Goal: Task Accomplishment & Management: Use online tool/utility

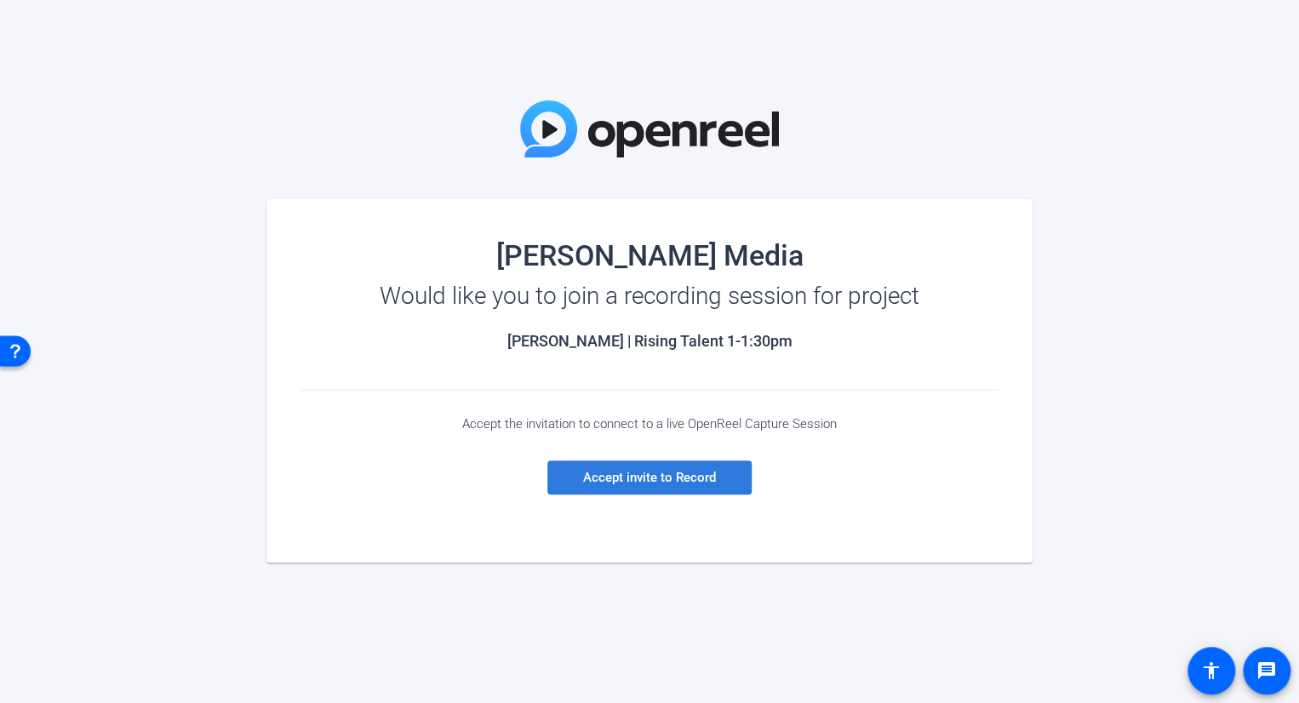
click at [647, 470] on span "Accept invite to Record" at bounding box center [649, 477] width 133 height 15
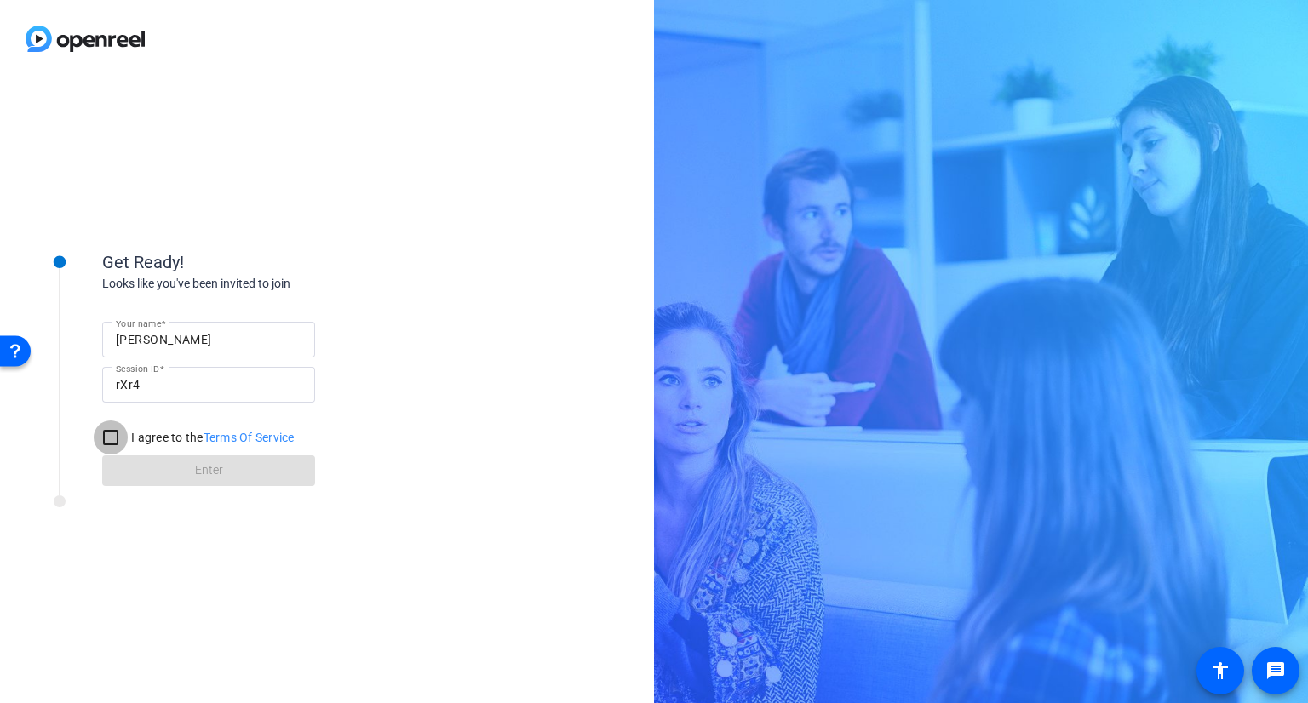
click at [119, 432] on input "I agree to the Terms Of Service" at bounding box center [111, 438] width 34 height 34
checkbox input "true"
click at [211, 473] on span "Enter" at bounding box center [209, 471] width 28 height 18
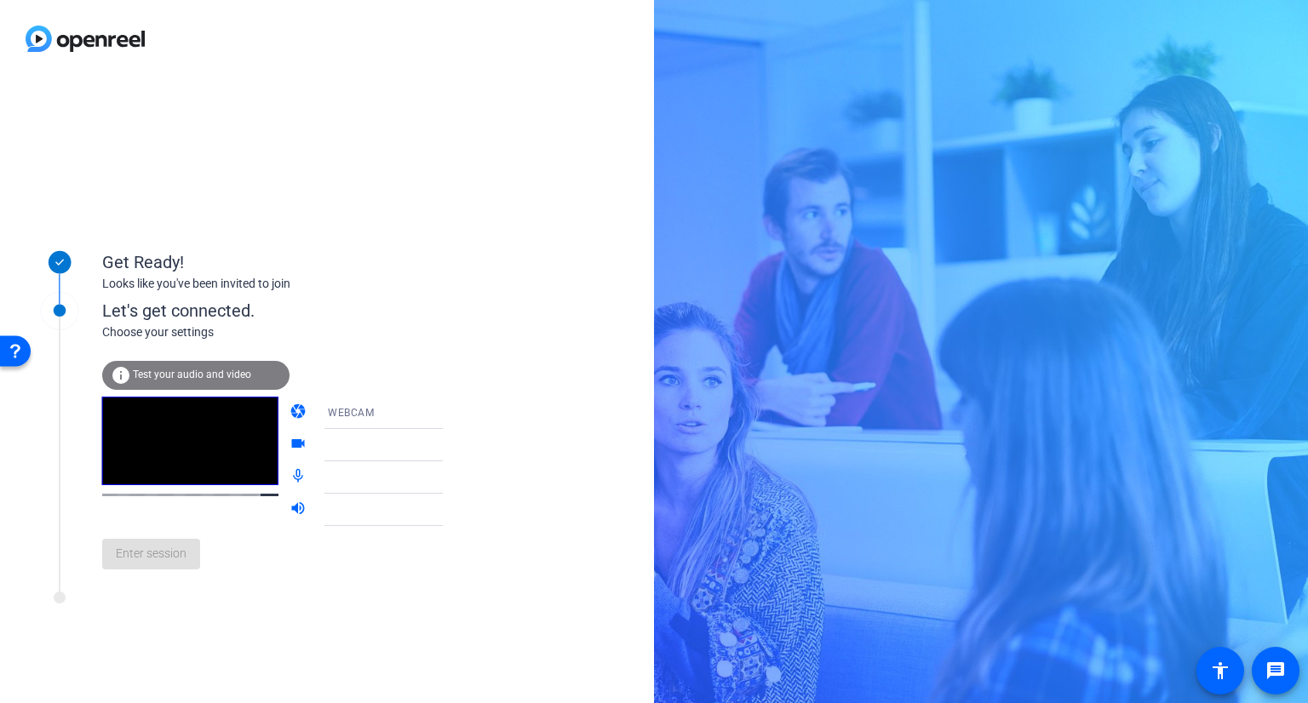
click at [406, 409] on div "WEBCAM" at bounding box center [391, 412] width 127 height 21
click at [536, 456] on div at bounding box center [654, 351] width 1308 height 703
click at [450, 440] on icon at bounding box center [460, 445] width 20 height 20
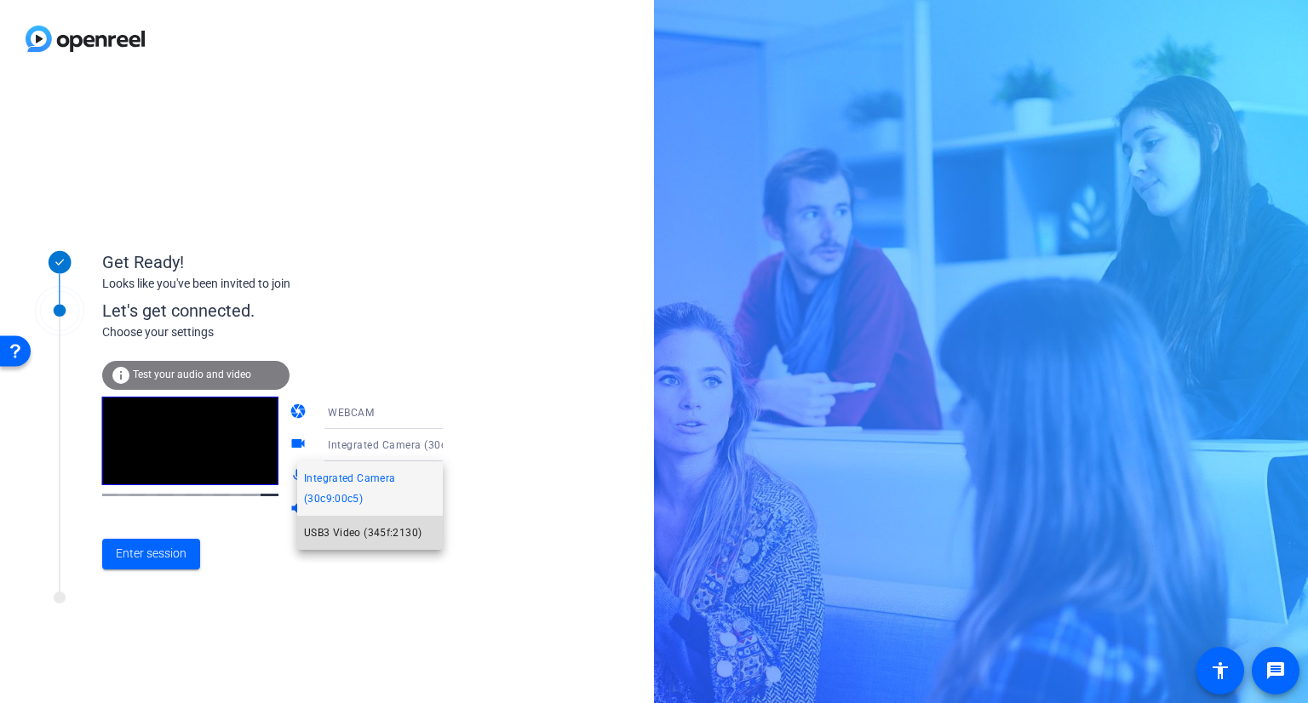
click at [392, 532] on span "USB3 Video (345f:2130)" at bounding box center [363, 533] width 118 height 20
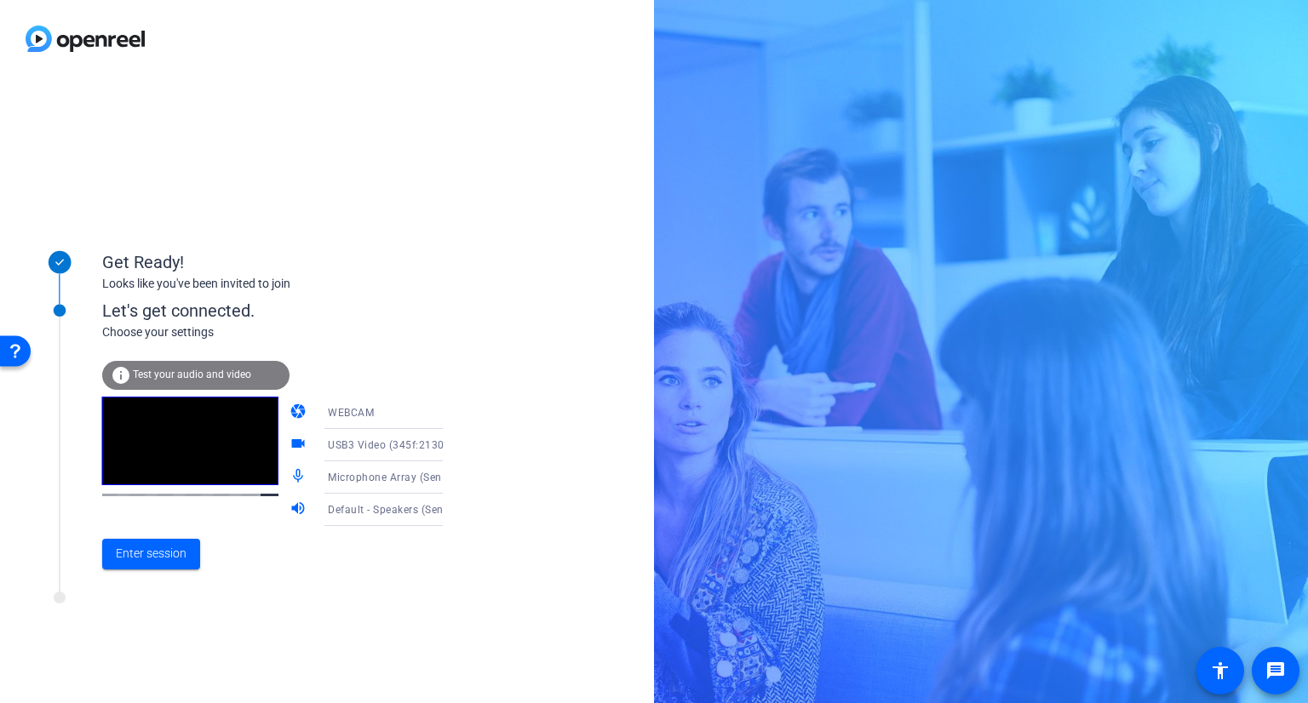
click at [408, 474] on span "Microphone Array (Senary Audio)" at bounding box center [411, 477] width 166 height 14
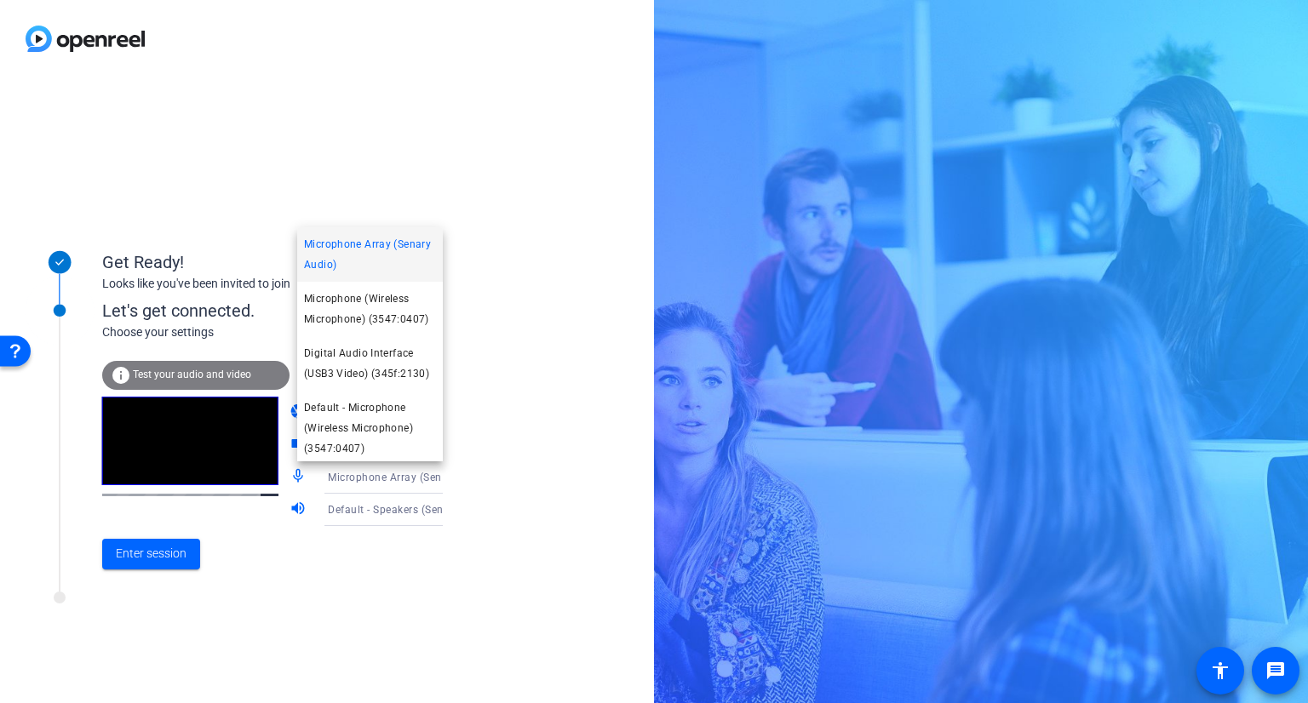
click at [371, 315] on span "Microphone (Wireless Microphone) (3547:0407)" at bounding box center [370, 309] width 132 height 41
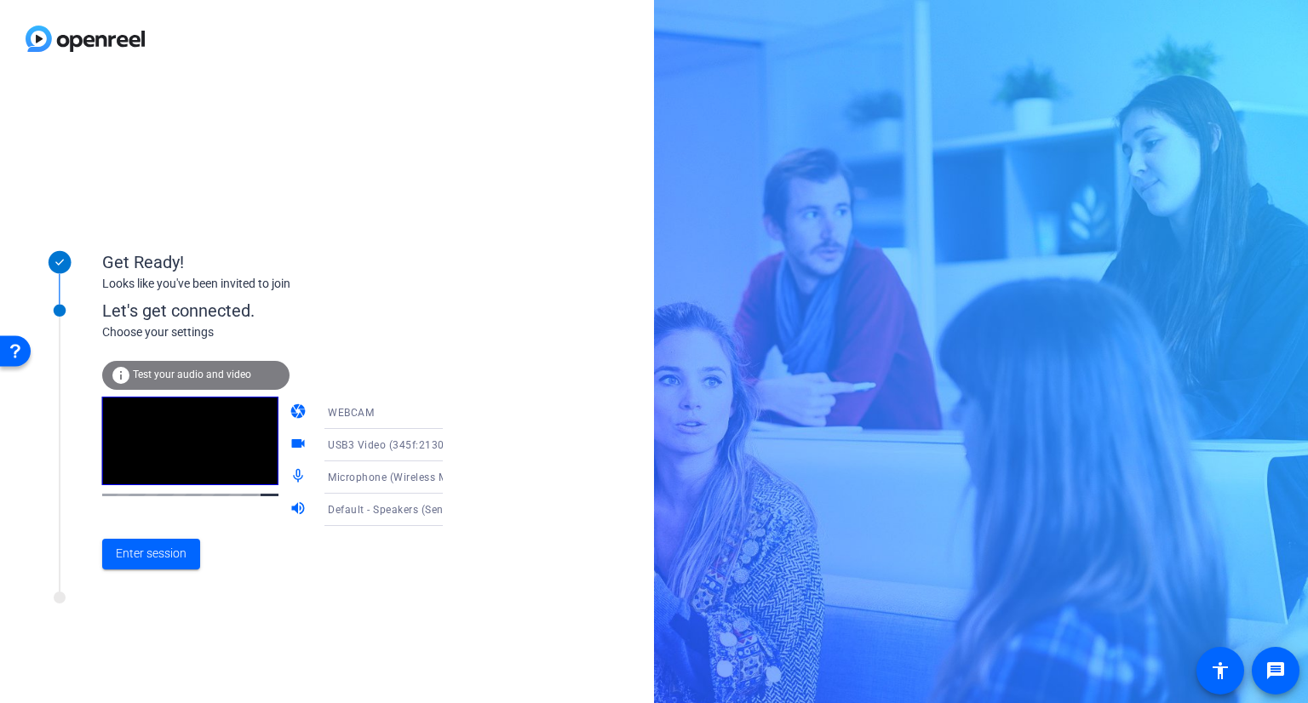
click at [409, 511] on span "Default - Speakers (Senary Audio)" at bounding box center [412, 509] width 168 height 14
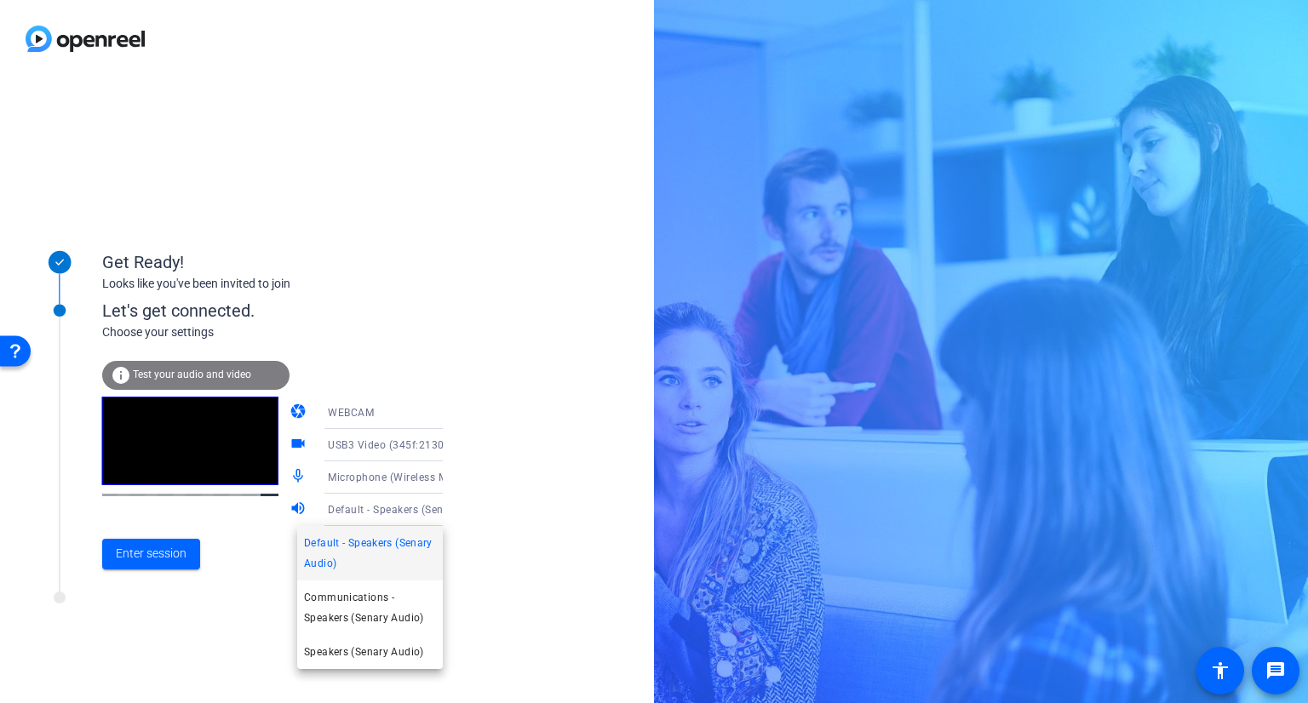
click at [510, 493] on div at bounding box center [654, 351] width 1308 height 703
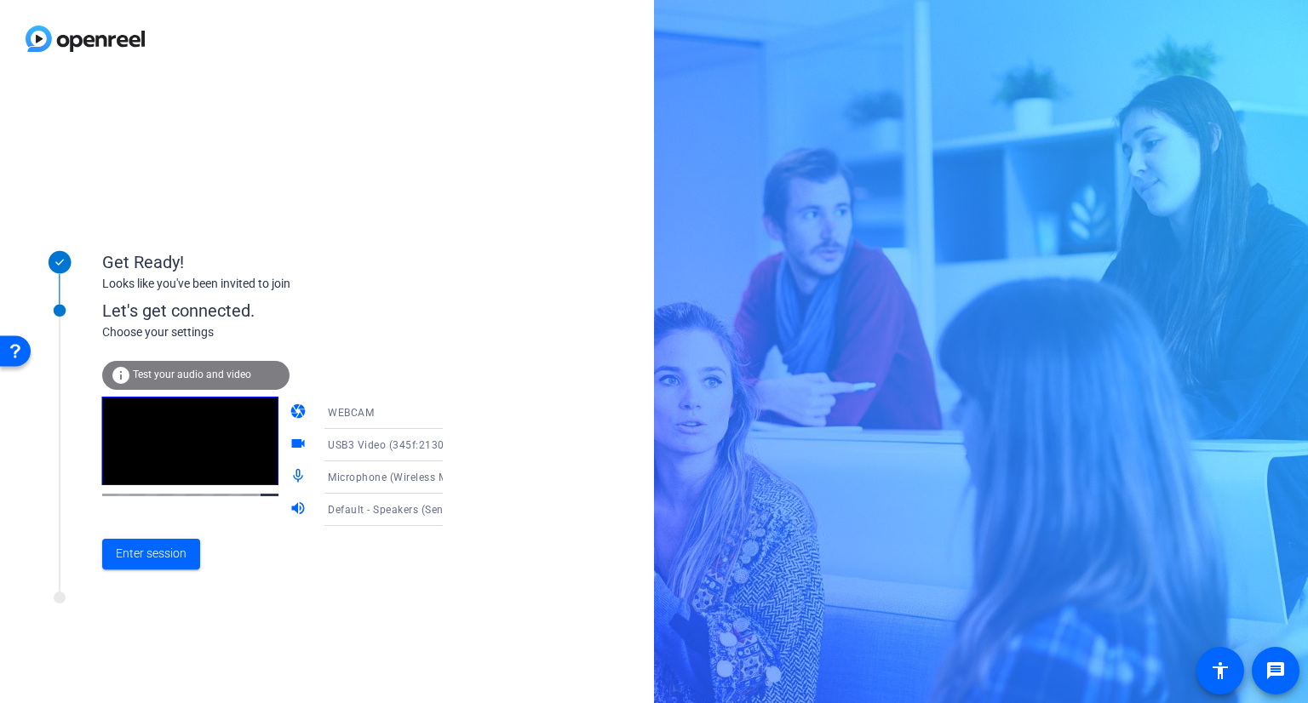
click at [399, 514] on span "Default - Speakers (Senary Audio)" at bounding box center [412, 509] width 168 height 14
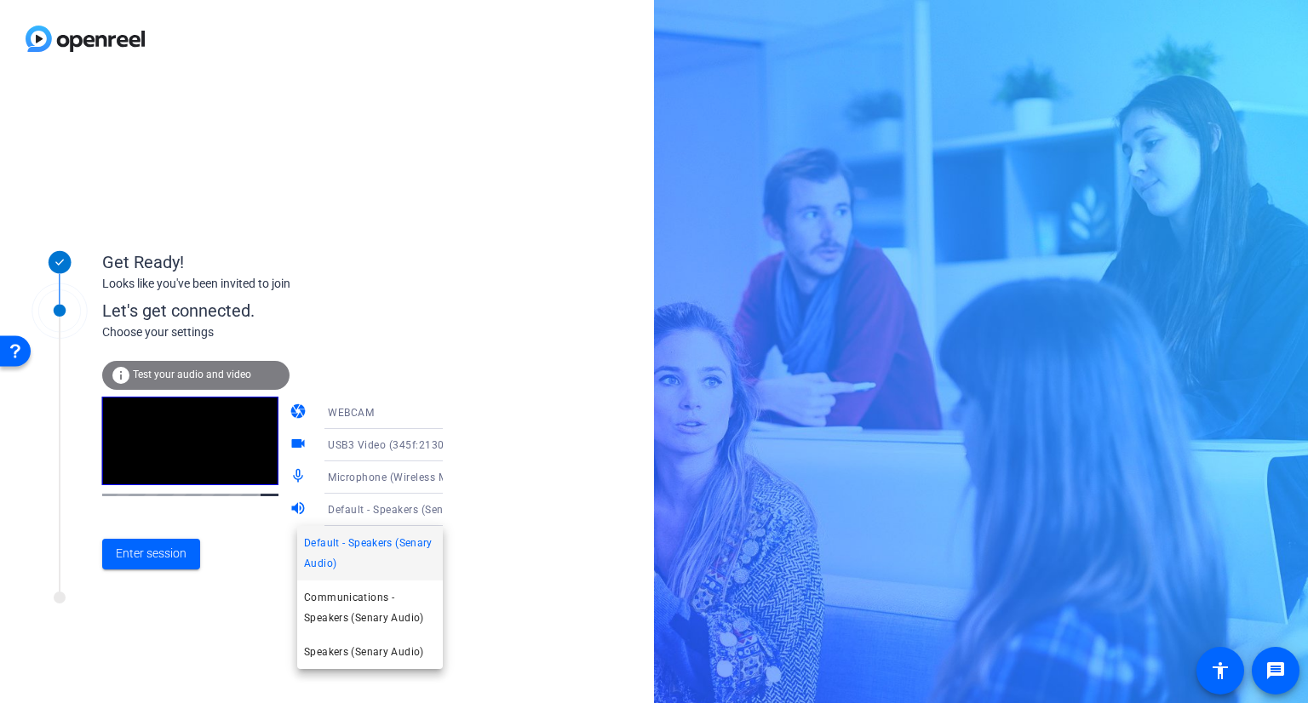
click at [519, 494] on div at bounding box center [654, 351] width 1308 height 703
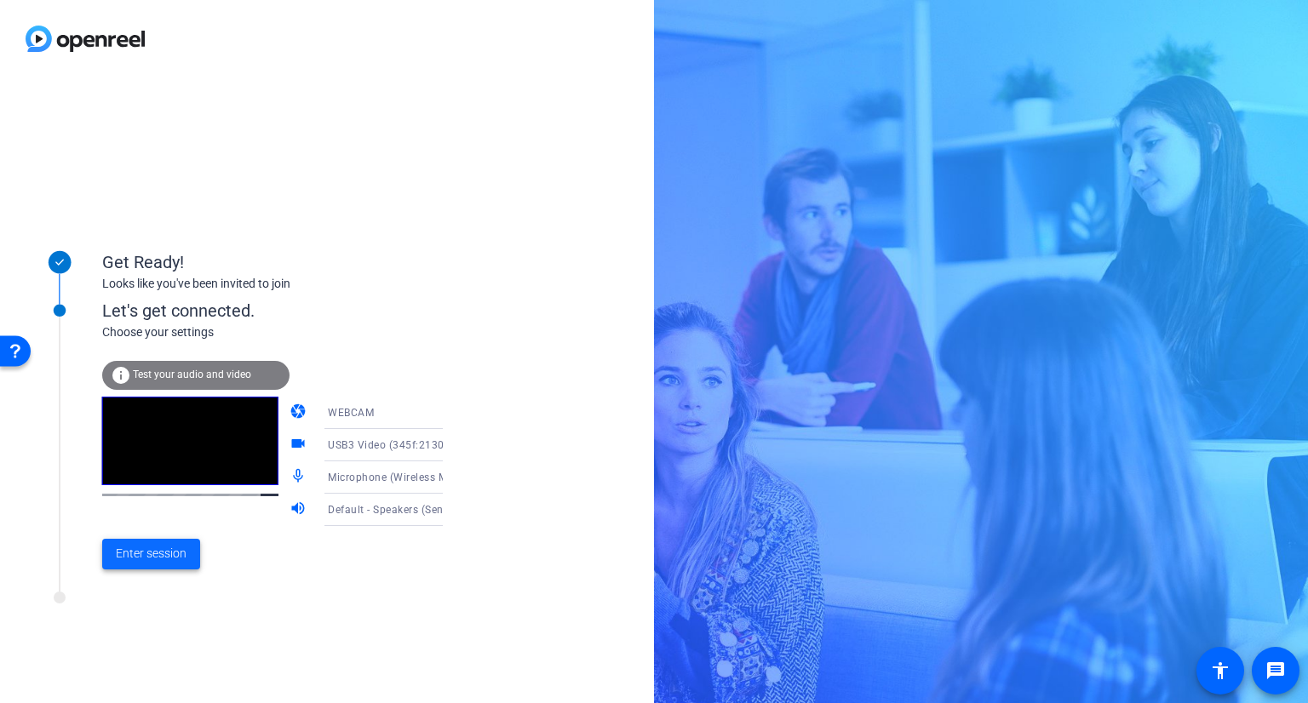
click at [158, 553] on span "Enter session" at bounding box center [151, 554] width 71 height 18
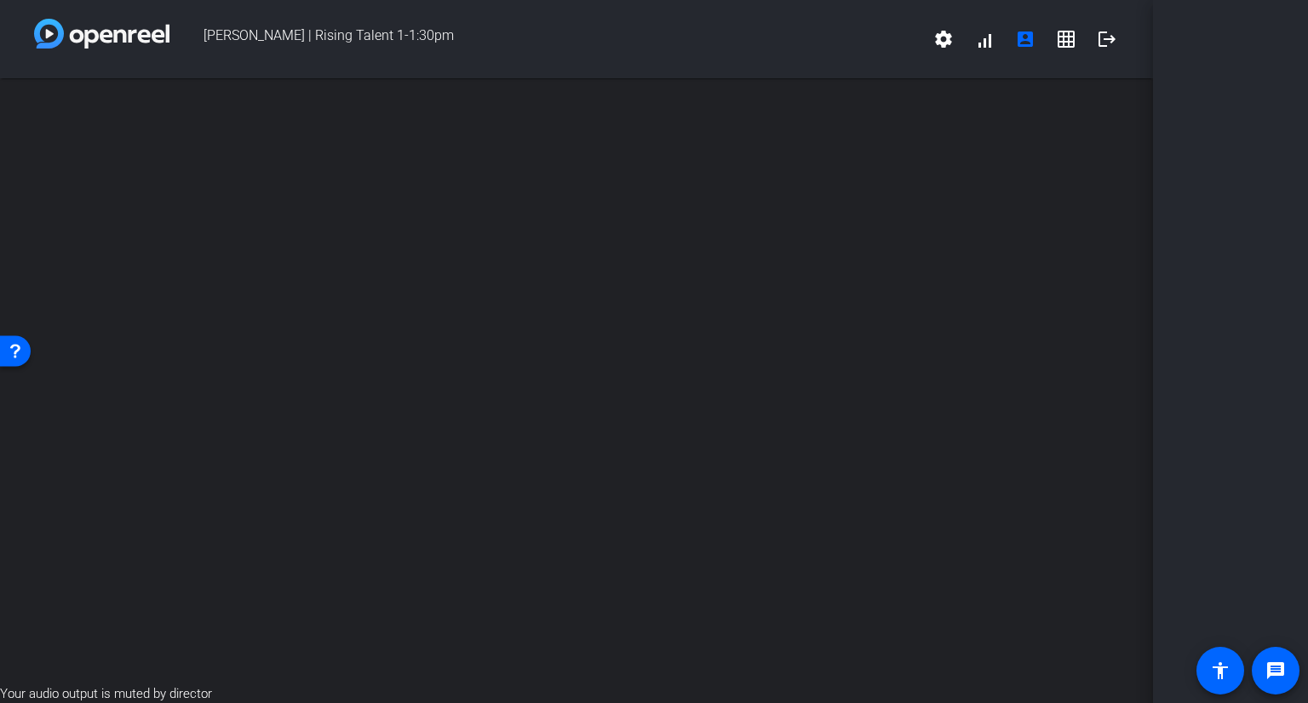
click at [903, 376] on div "open_in_new" at bounding box center [576, 381] width 1153 height 606
click at [949, 35] on mat-icon "settings" at bounding box center [943, 39] width 20 height 20
click at [872, 47] on div at bounding box center [654, 351] width 1308 height 703
click at [982, 38] on span at bounding box center [984, 39] width 41 height 41
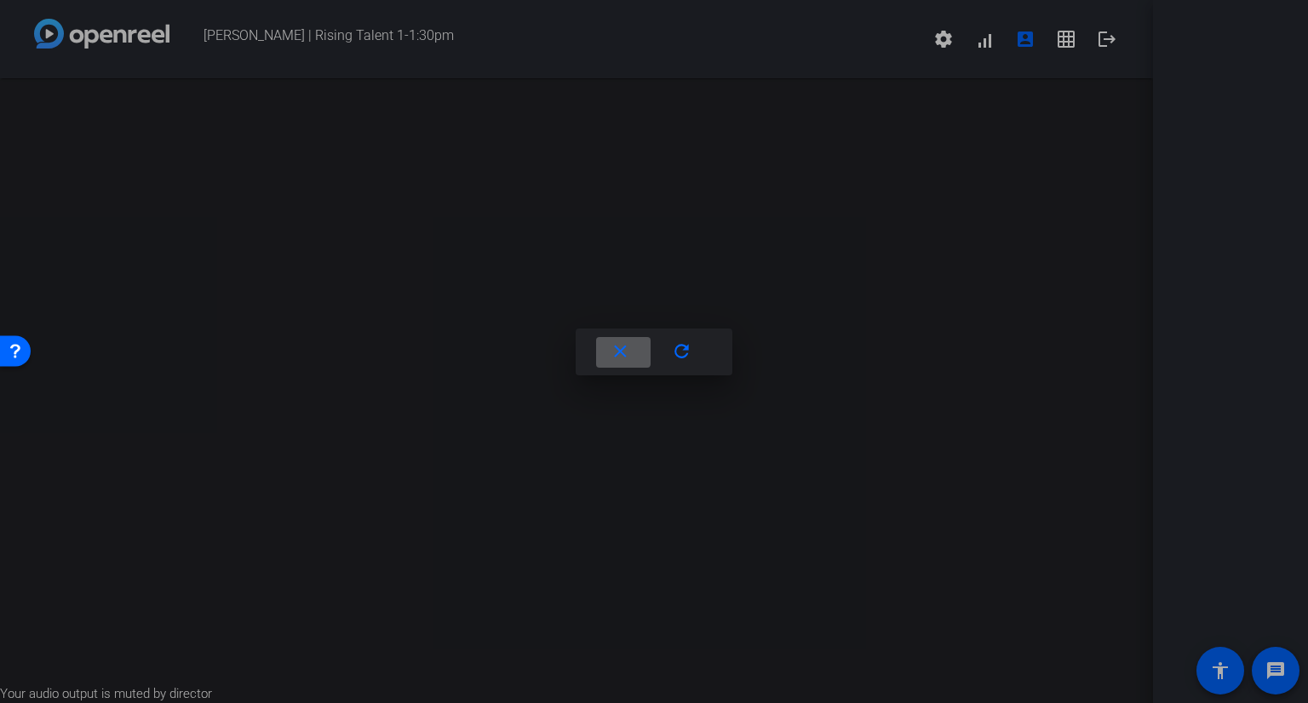
click at [758, 272] on div at bounding box center [654, 351] width 1308 height 703
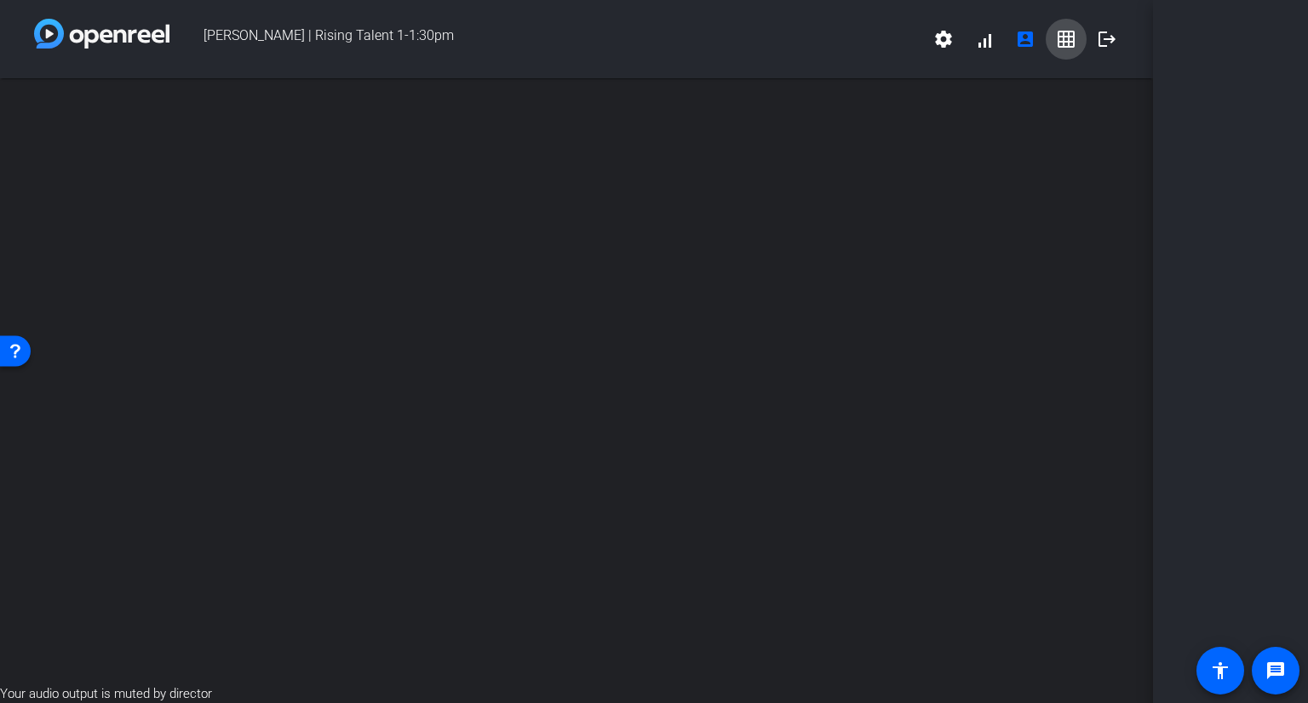
click at [1074, 43] on mat-icon "grid_on" at bounding box center [1066, 39] width 20 height 20
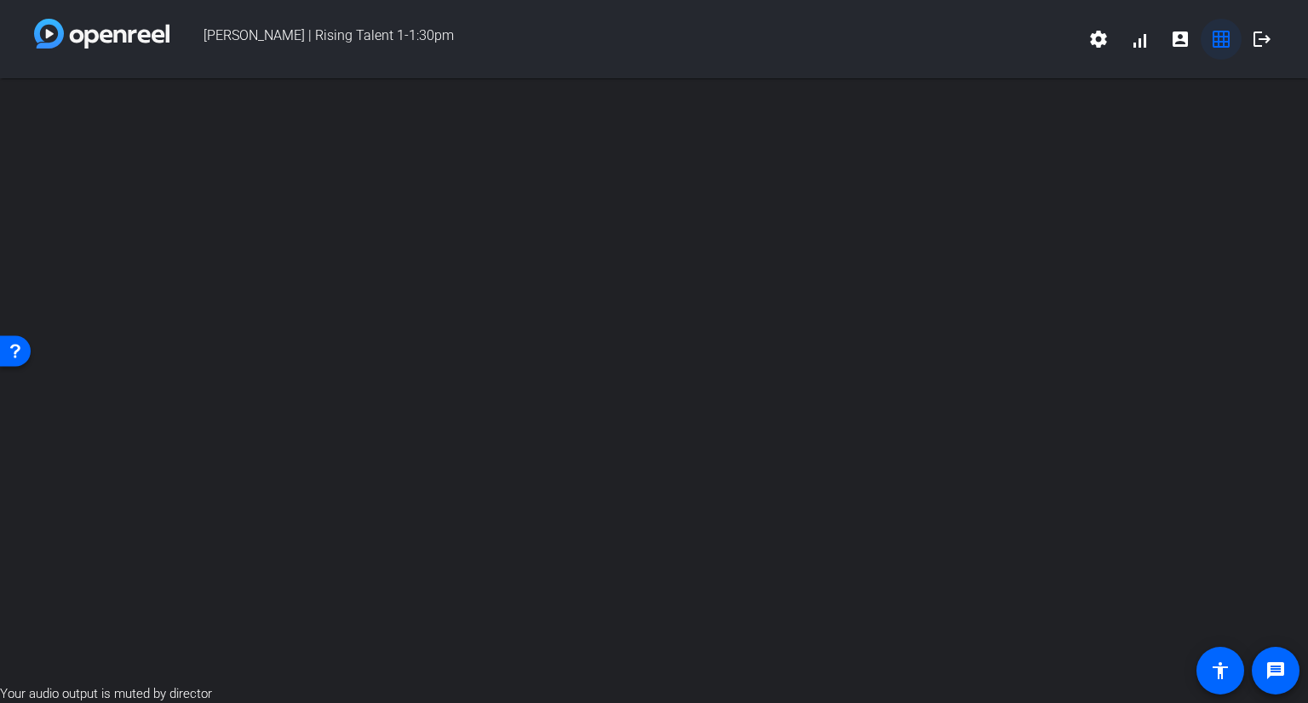
click at [1223, 45] on mat-icon "grid_on" at bounding box center [1221, 39] width 20 height 20
click at [1219, 46] on mat-icon "grid_on" at bounding box center [1221, 39] width 20 height 20
click at [1185, 41] on mat-icon "account_box" at bounding box center [1180, 39] width 20 height 20
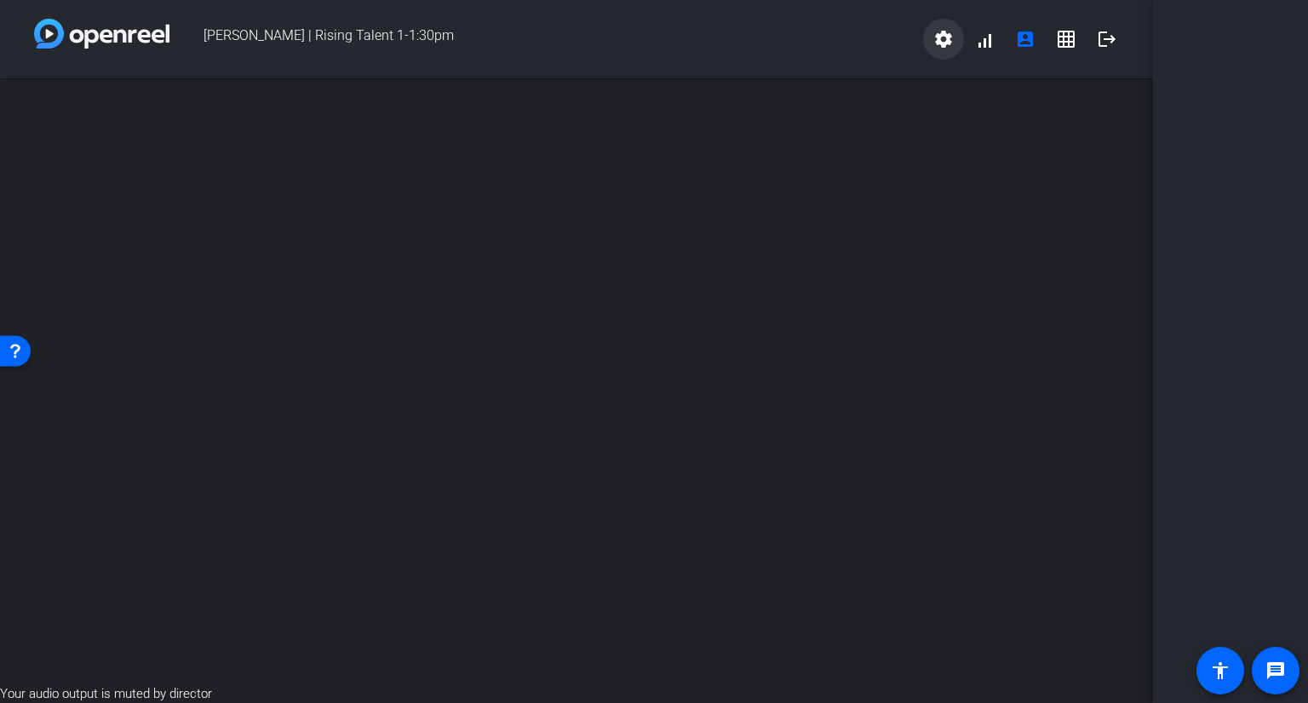
click at [930, 42] on span at bounding box center [943, 39] width 41 height 41
click at [856, 58] on div at bounding box center [654, 351] width 1308 height 703
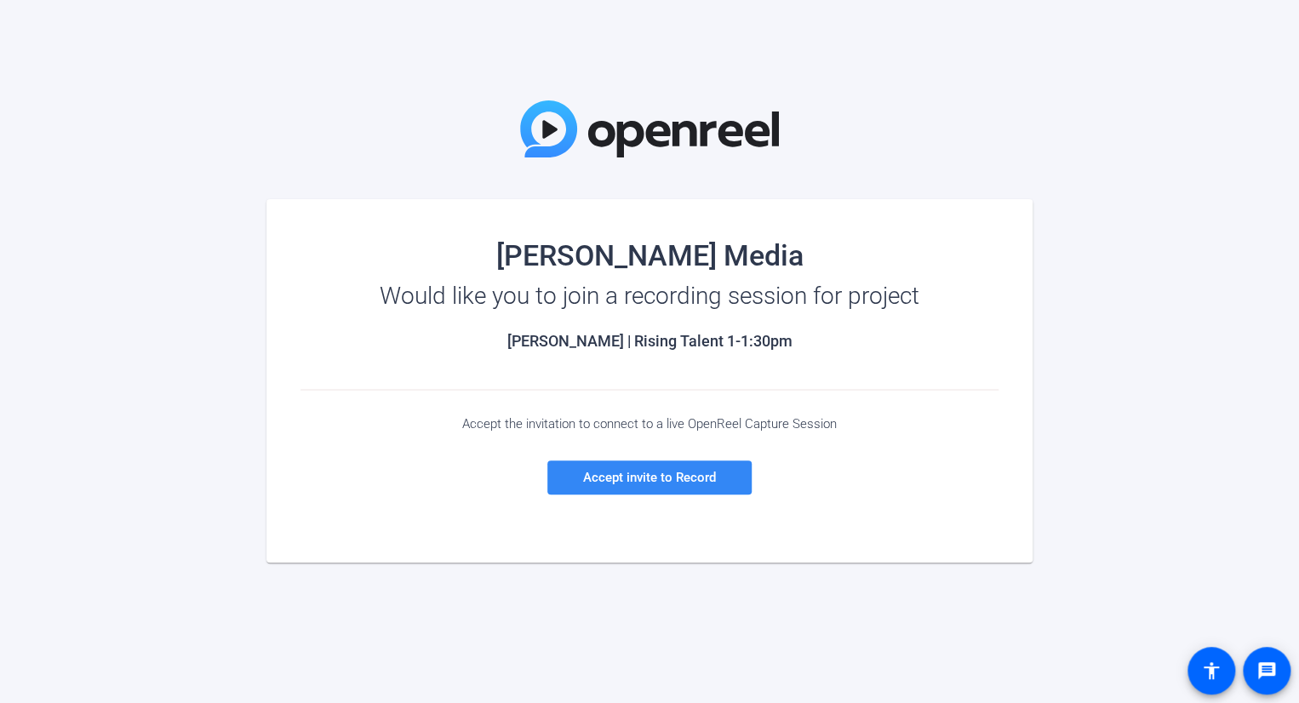
click at [610, 482] on span "Accept invite to Record" at bounding box center [649, 477] width 133 height 15
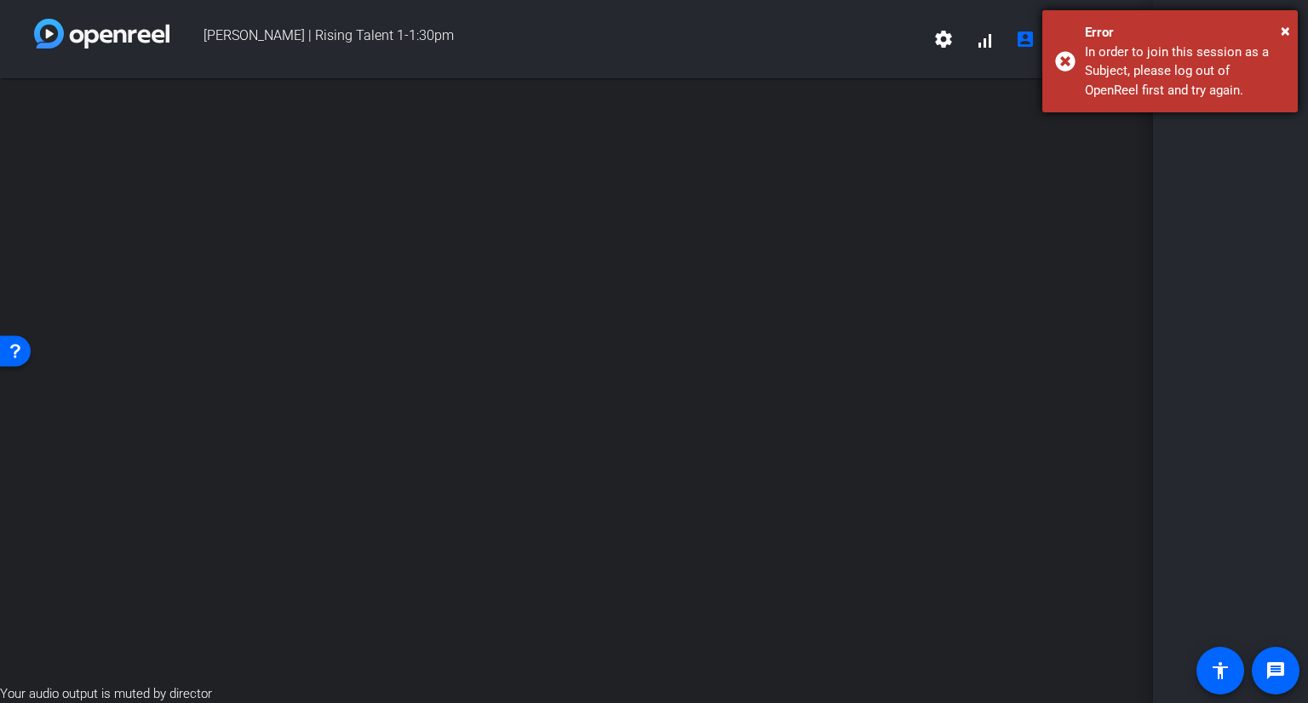
click at [1068, 64] on div "× Error In order to join this session as a Subject, please log out of OpenReel …" at bounding box center [1169, 61] width 255 height 102
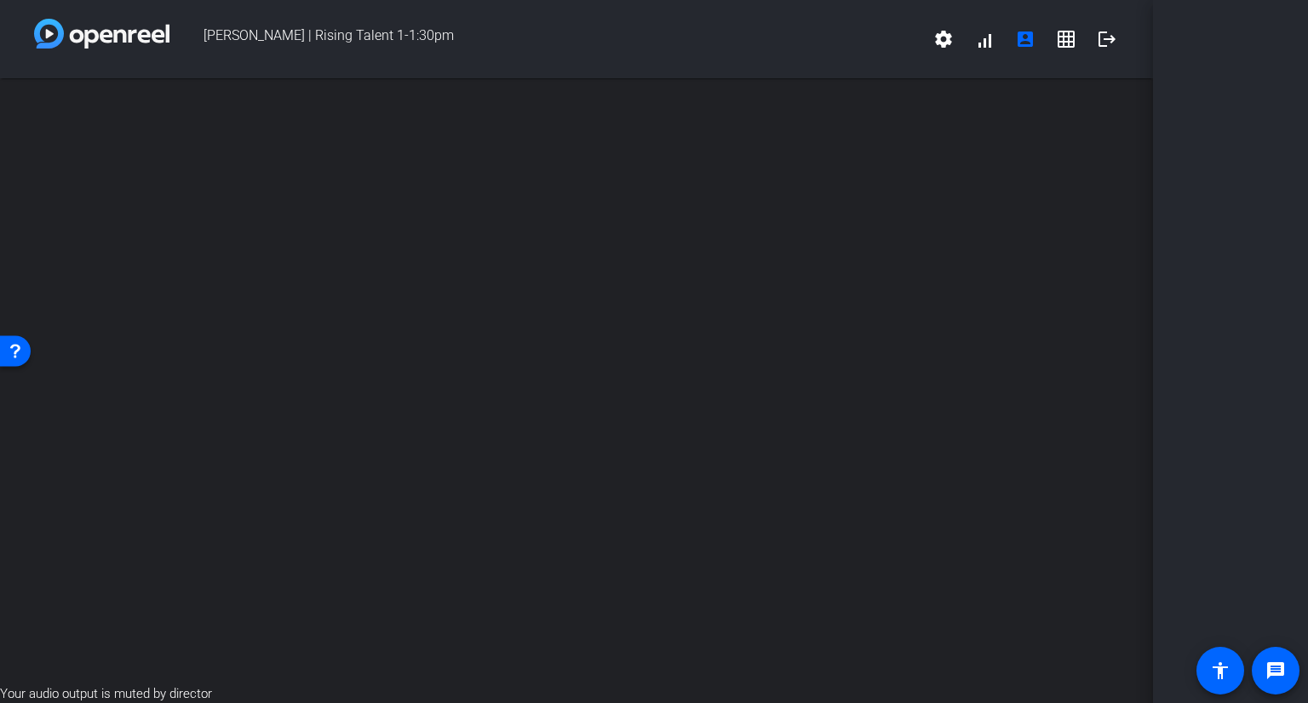
drag, startPoint x: 511, startPoint y: 185, endPoint x: 502, endPoint y: 179, distance: 10.4
click at [511, 185] on div "open_in_new" at bounding box center [576, 381] width 1153 height 606
click at [7, 353] on div "Open Resource Center" at bounding box center [15, 351] width 31 height 31
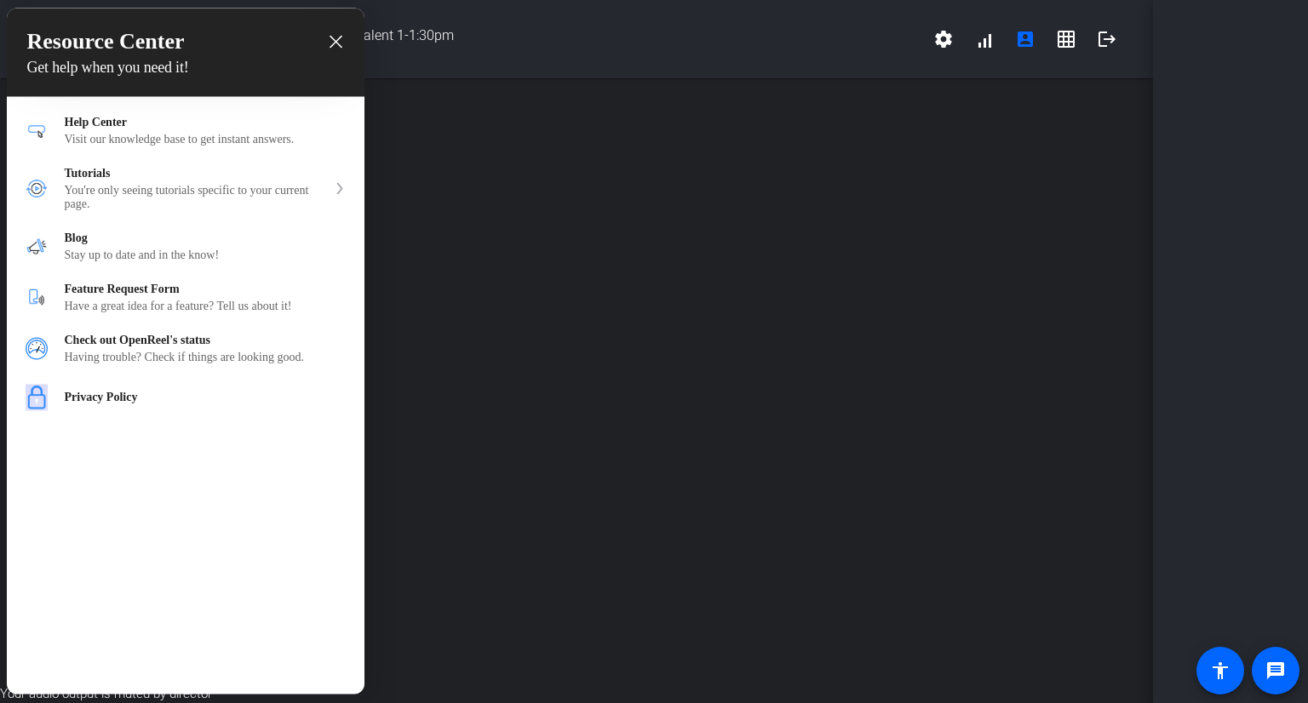
click at [506, 194] on div at bounding box center [654, 351] width 1308 height 703
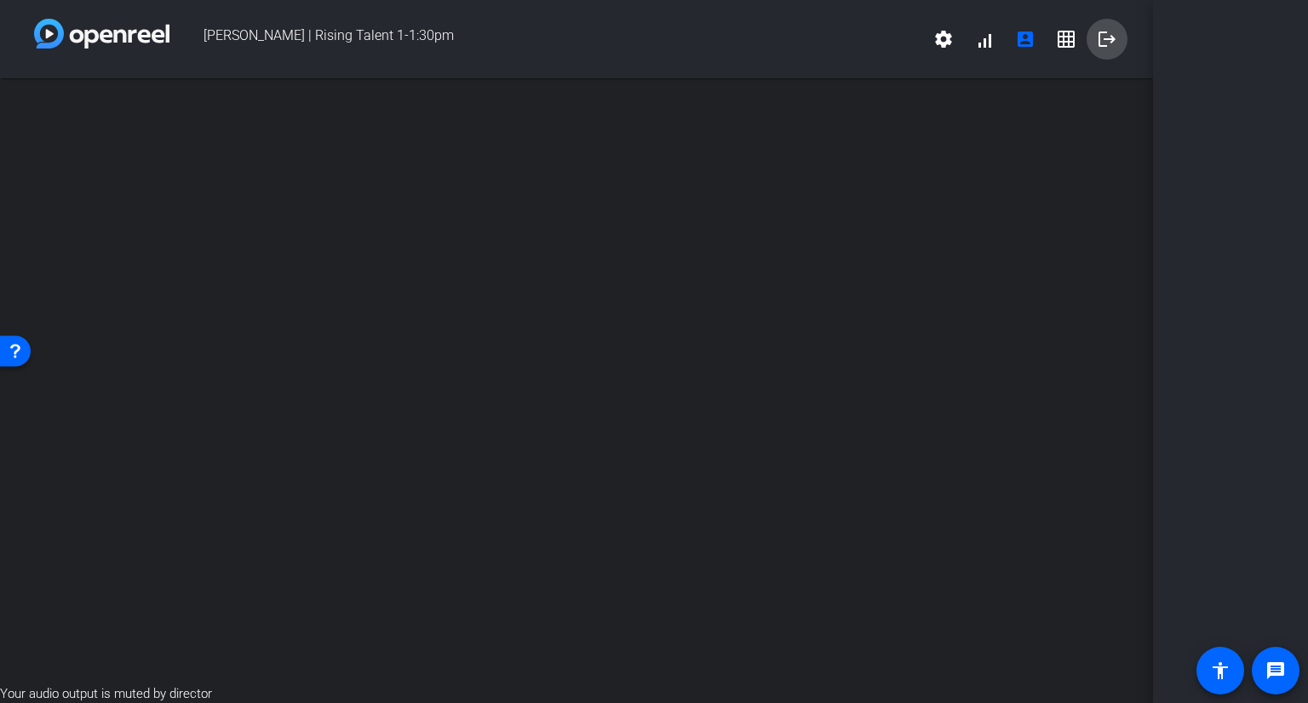
click at [1104, 43] on mat-icon "logout" at bounding box center [1107, 39] width 20 height 20
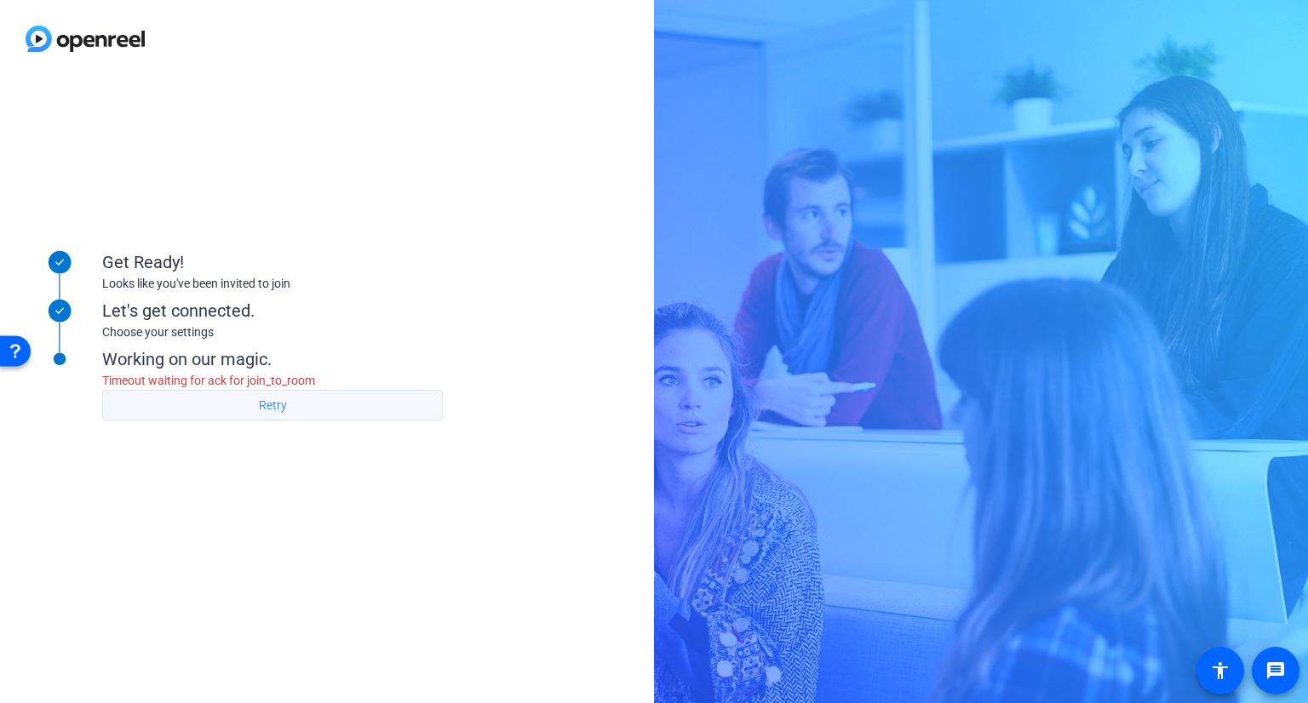
click at [284, 409] on span "Retry" at bounding box center [273, 405] width 28 height 32
click at [271, 404] on span "Retry" at bounding box center [273, 405] width 28 height 32
click at [272, 395] on span "Retry" at bounding box center [273, 405] width 28 height 32
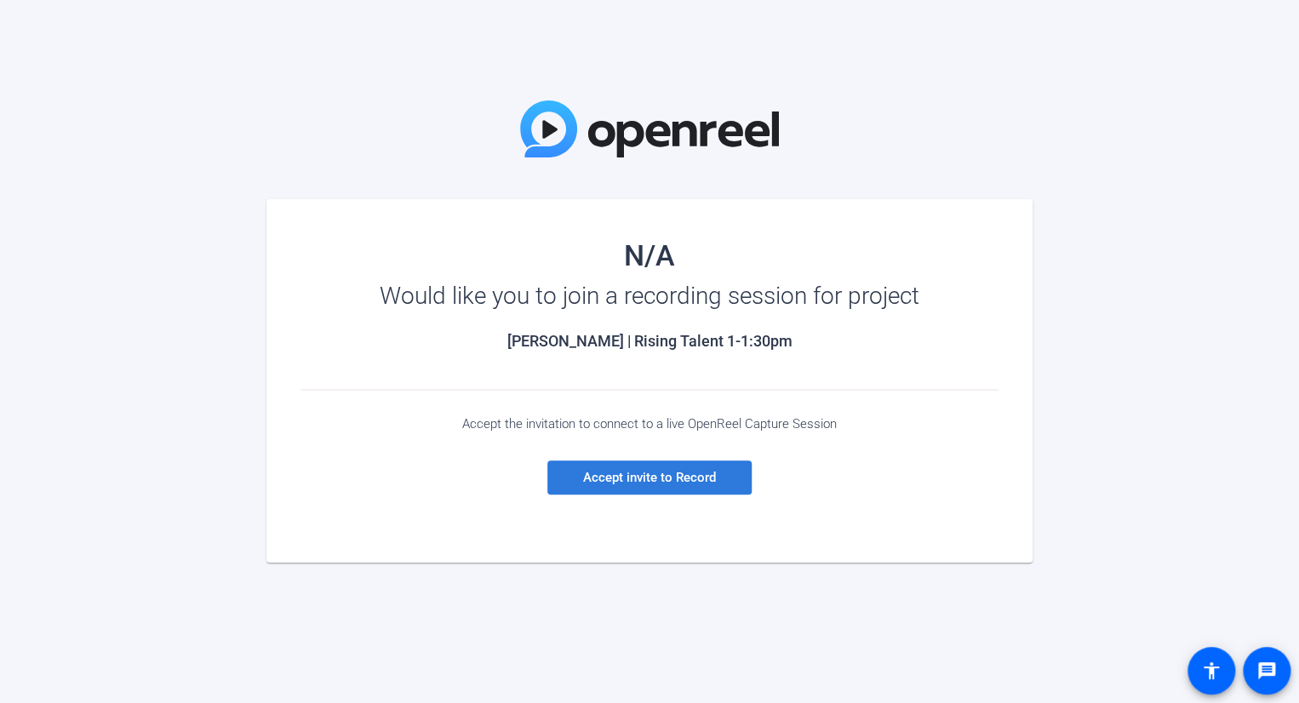
click at [663, 470] on span "Accept invite to Record" at bounding box center [649, 477] width 133 height 15
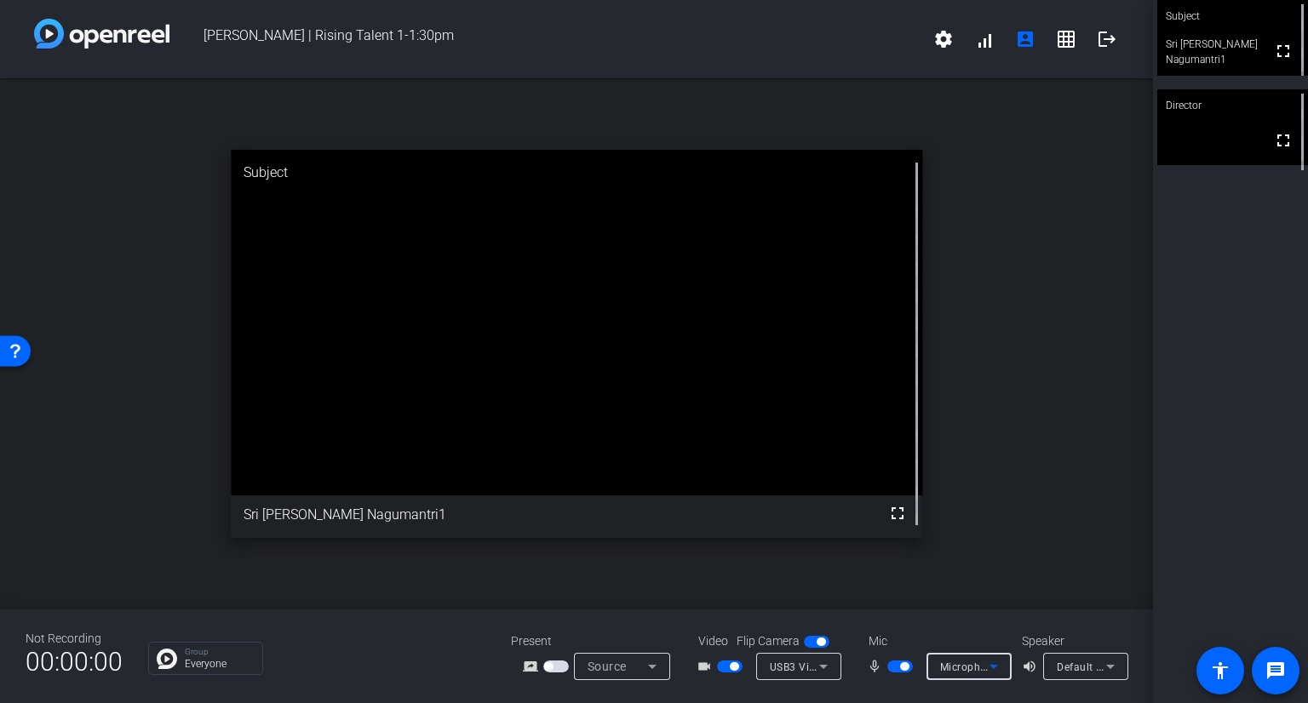
click at [961, 661] on span "Microphone (Wireless Microphone) (3547:0407)" at bounding box center [1059, 667] width 238 height 14
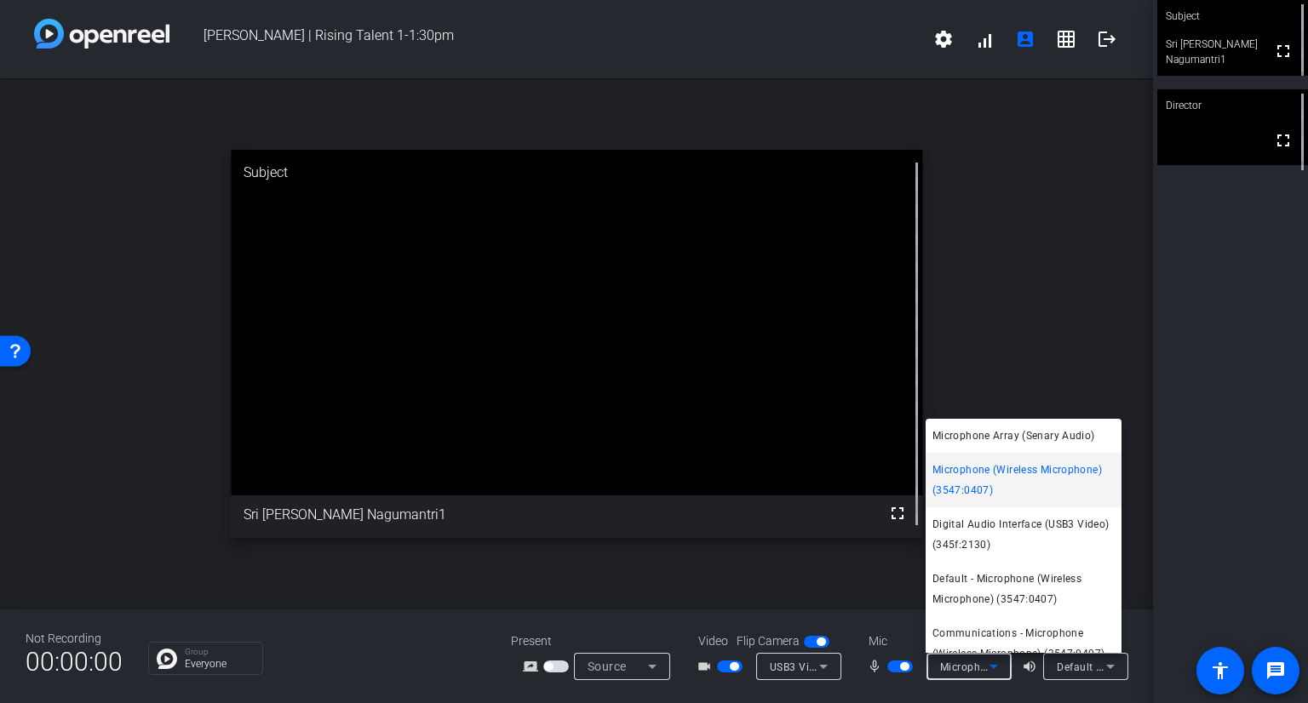
click at [788, 590] on div at bounding box center [654, 351] width 1308 height 703
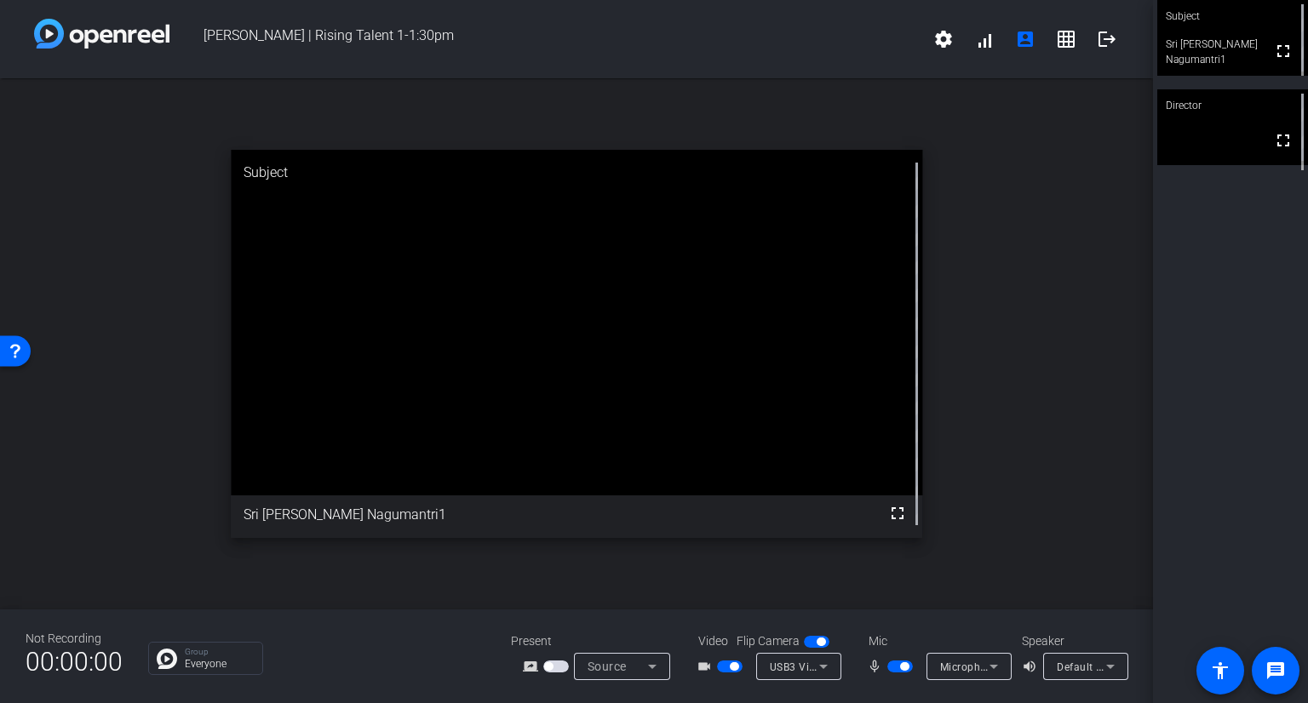
click at [816, 636] on span "button" at bounding box center [817, 642] width 26 height 12
click at [1102, 670] on icon at bounding box center [1110, 667] width 20 height 20
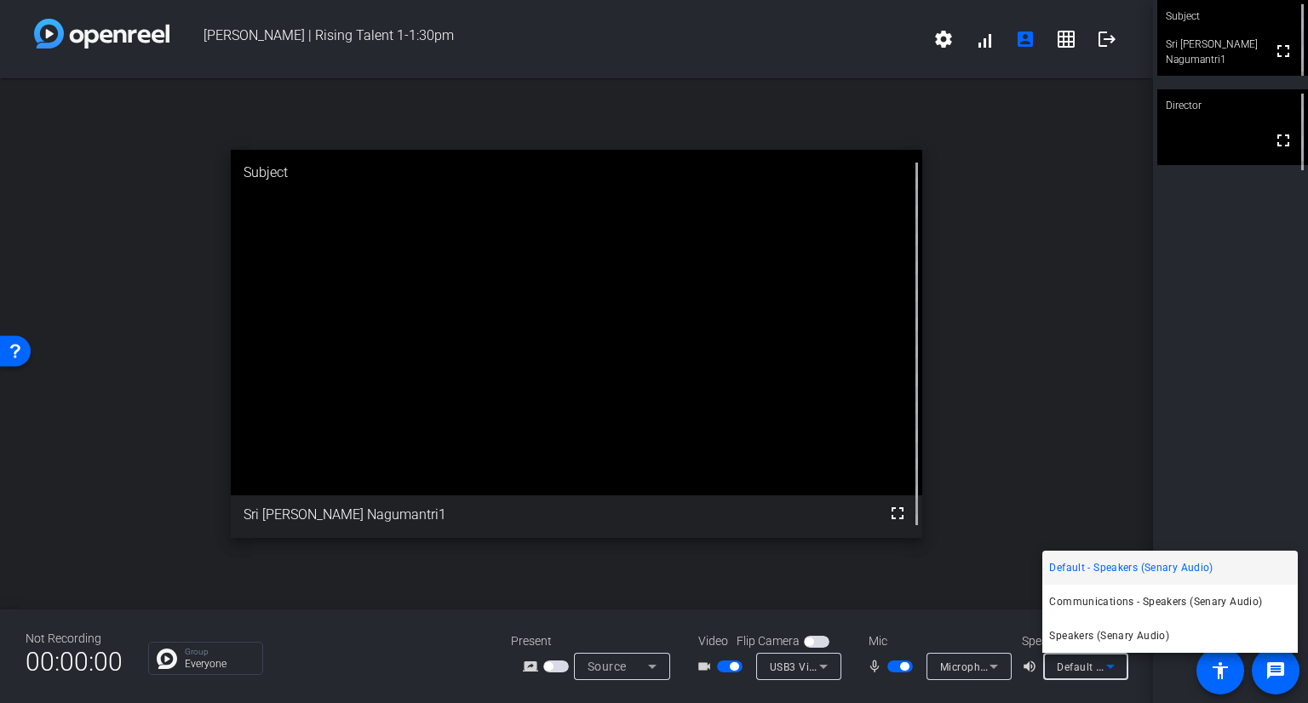
click at [1041, 458] on div at bounding box center [654, 351] width 1308 height 703
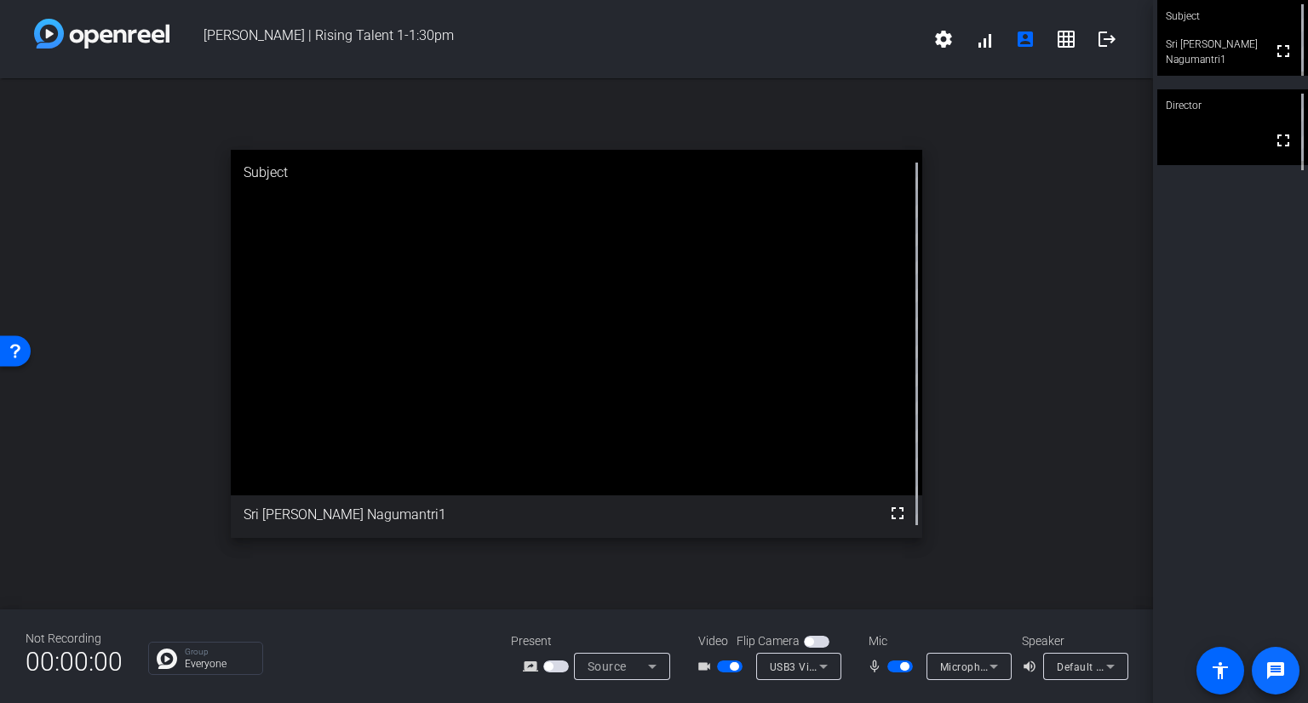
click at [1259, 665] on span at bounding box center [1275, 671] width 41 height 41
click at [110, 513] on div "open_in_new Subject fullscreen Sri Suneetha Nagumantri1" at bounding box center [576, 343] width 1153 height 531
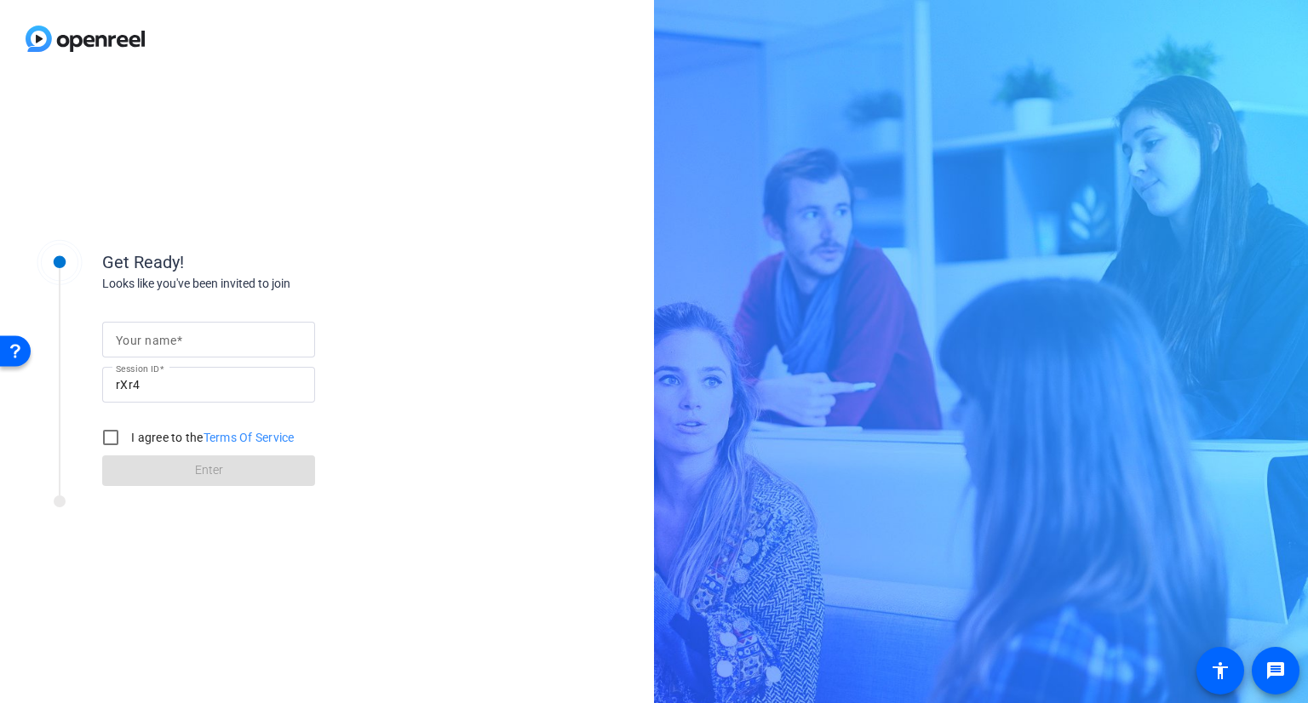
click at [160, 339] on mat-label "Your name" at bounding box center [146, 341] width 60 height 14
click at [160, 339] on input "Your name" at bounding box center [209, 340] width 186 height 20
type input "[PERSON_NAME]"
click at [129, 439] on div at bounding box center [110, 437] width 41 height 41
checkbox input "true"
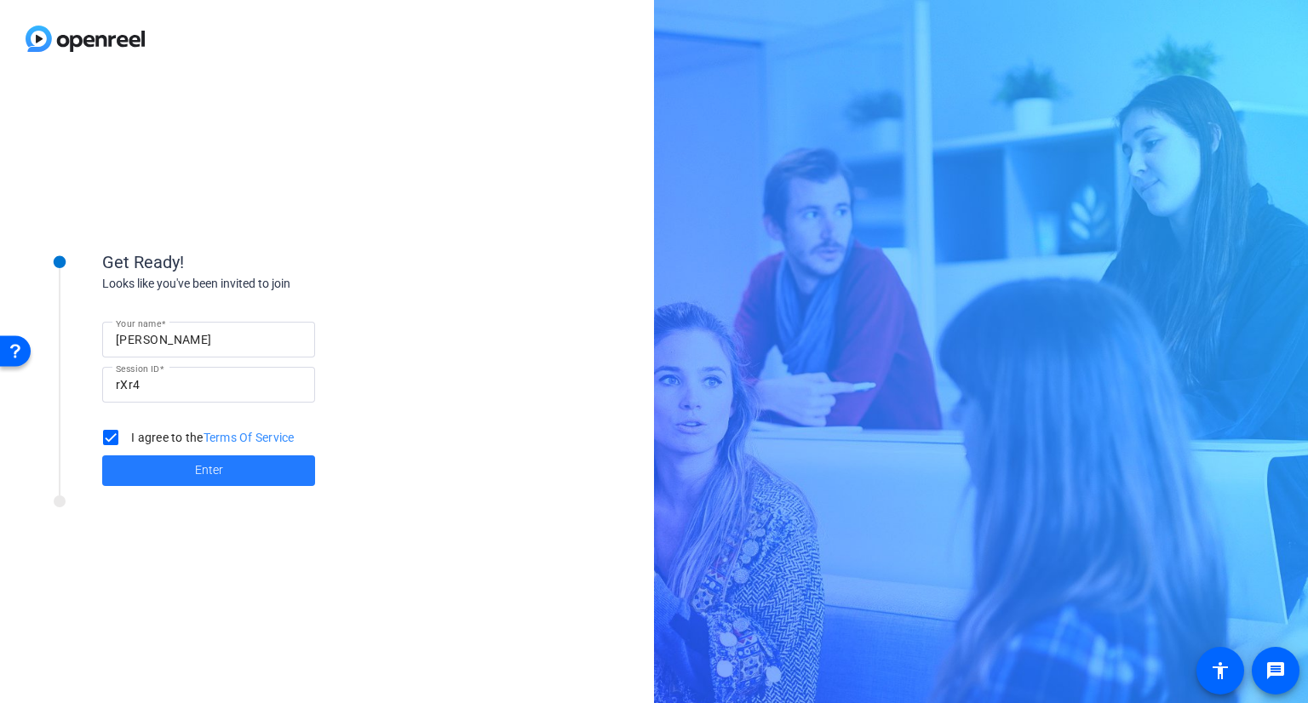
click at [189, 479] on span at bounding box center [208, 470] width 213 height 41
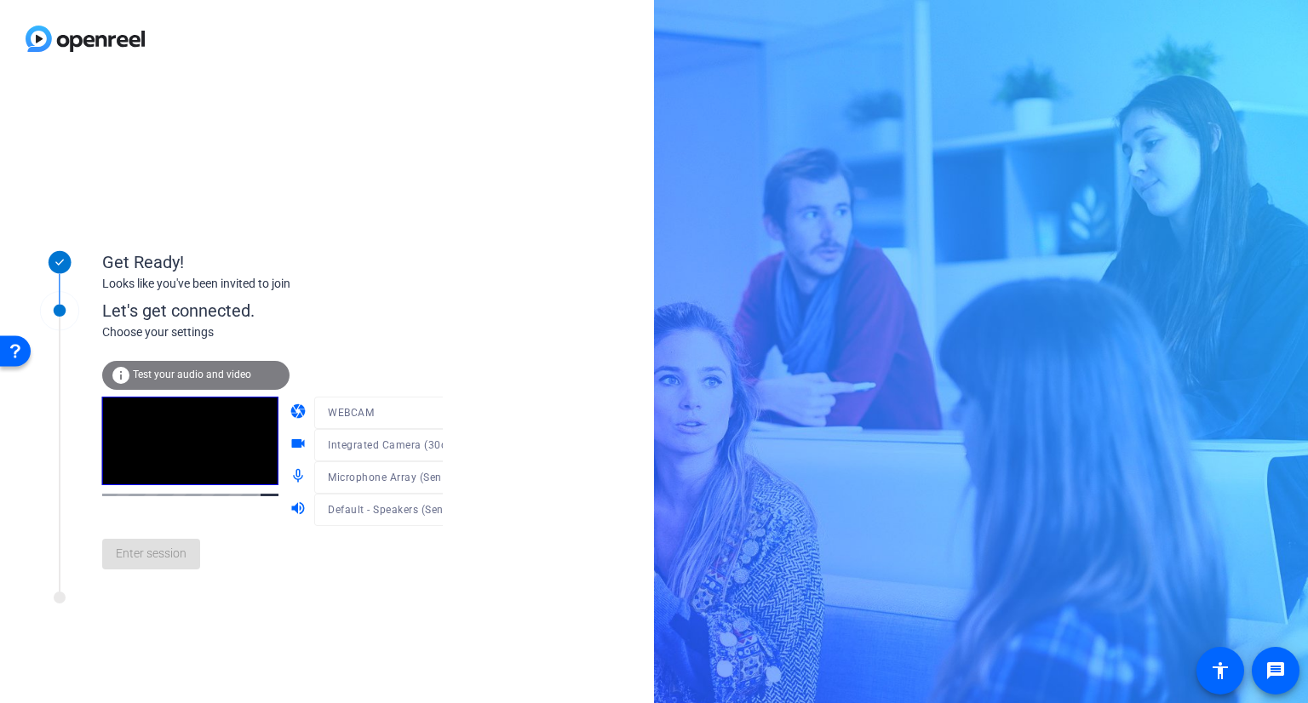
click at [422, 456] on mat-form-field "Integrated Camera (30c9:00c5)" at bounding box center [395, 445] width 163 height 32
click at [412, 449] on span "Integrated Camera (30c9:00c5)" at bounding box center [406, 445] width 157 height 14
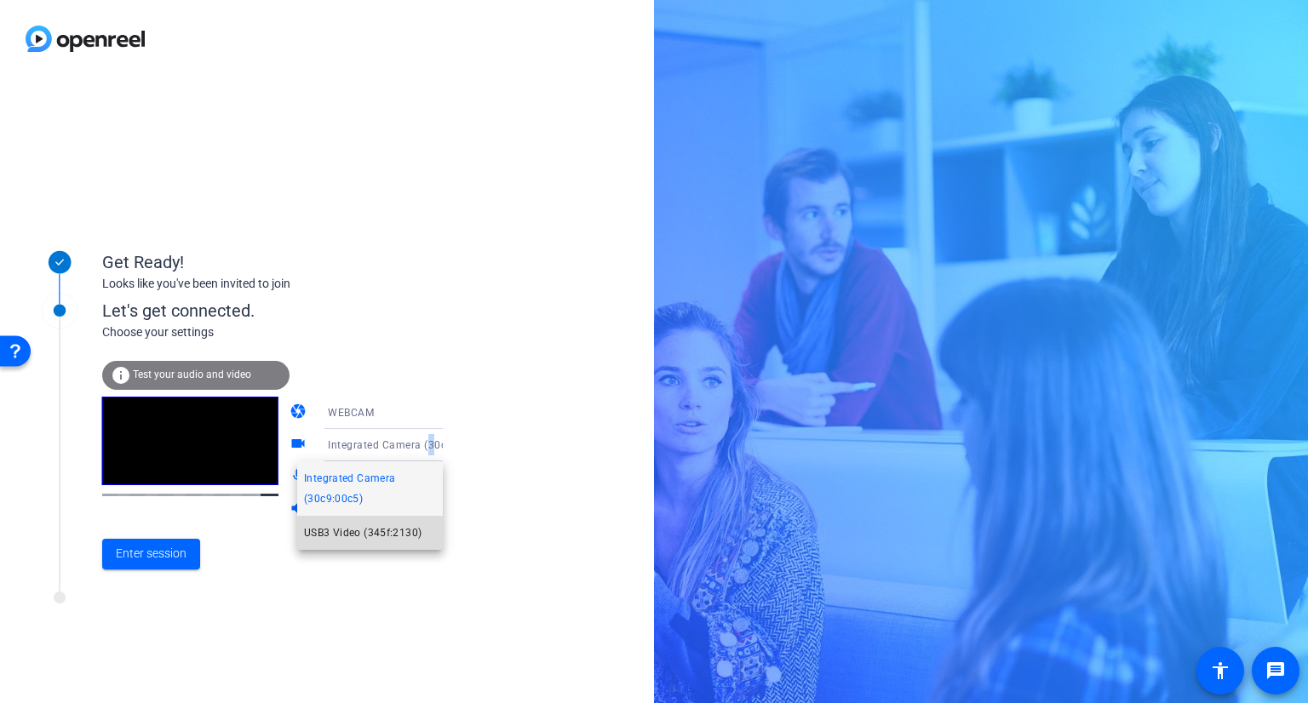
click at [369, 531] on span "USB3 Video (345f:2130)" at bounding box center [363, 533] width 118 height 20
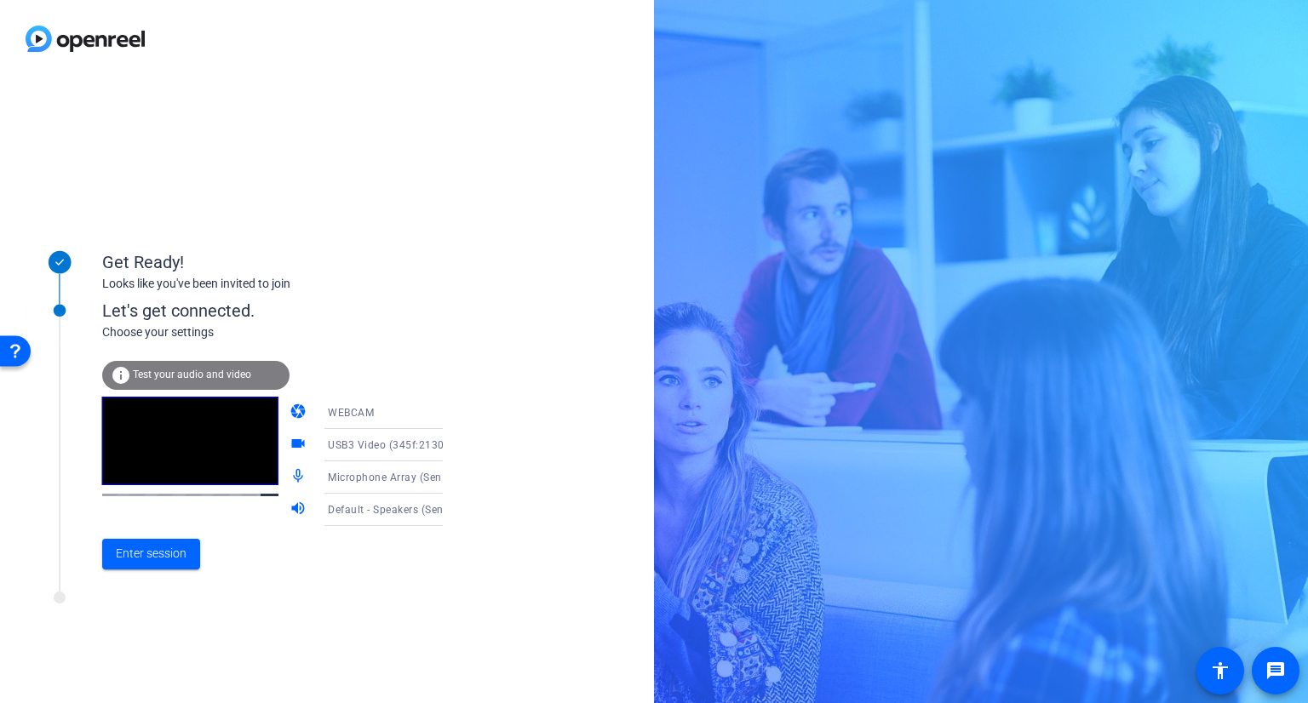
click at [366, 469] on div "Microphone Array (Senary Audio)" at bounding box center [391, 477] width 127 height 21
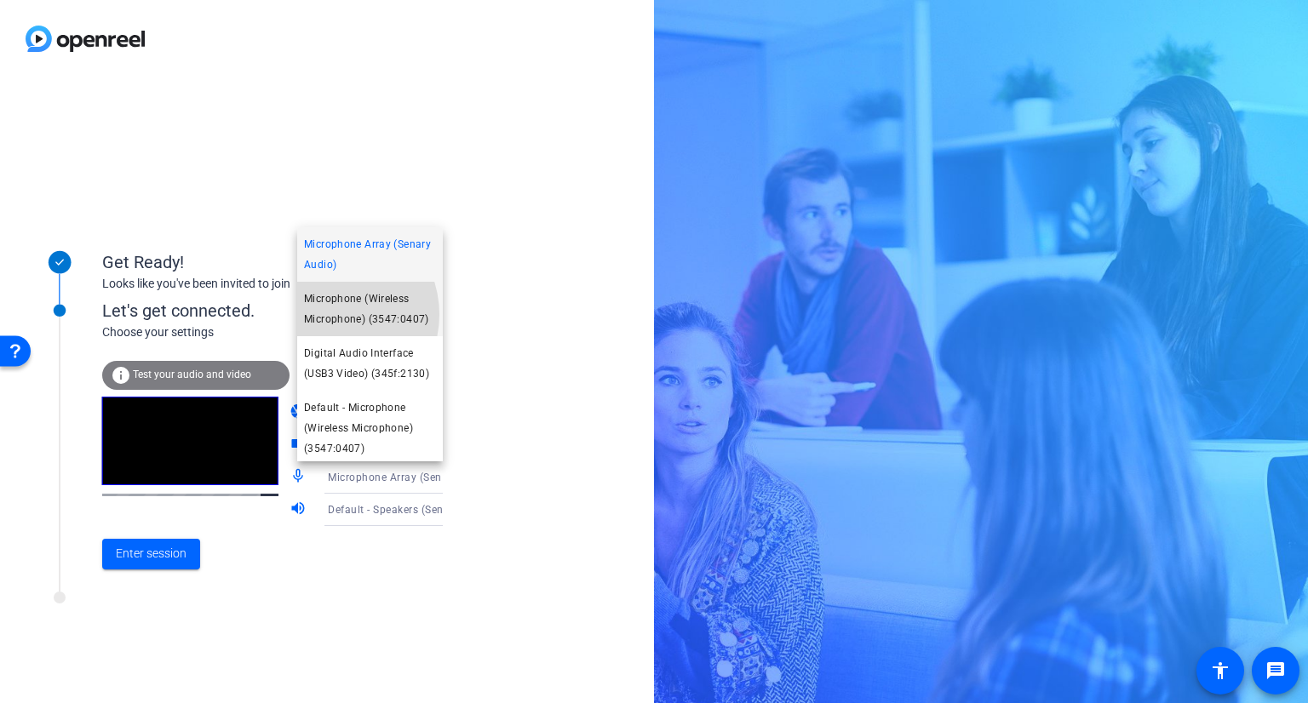
click at [329, 314] on span "Microphone (Wireless Microphone) (3547:0407)" at bounding box center [370, 309] width 132 height 41
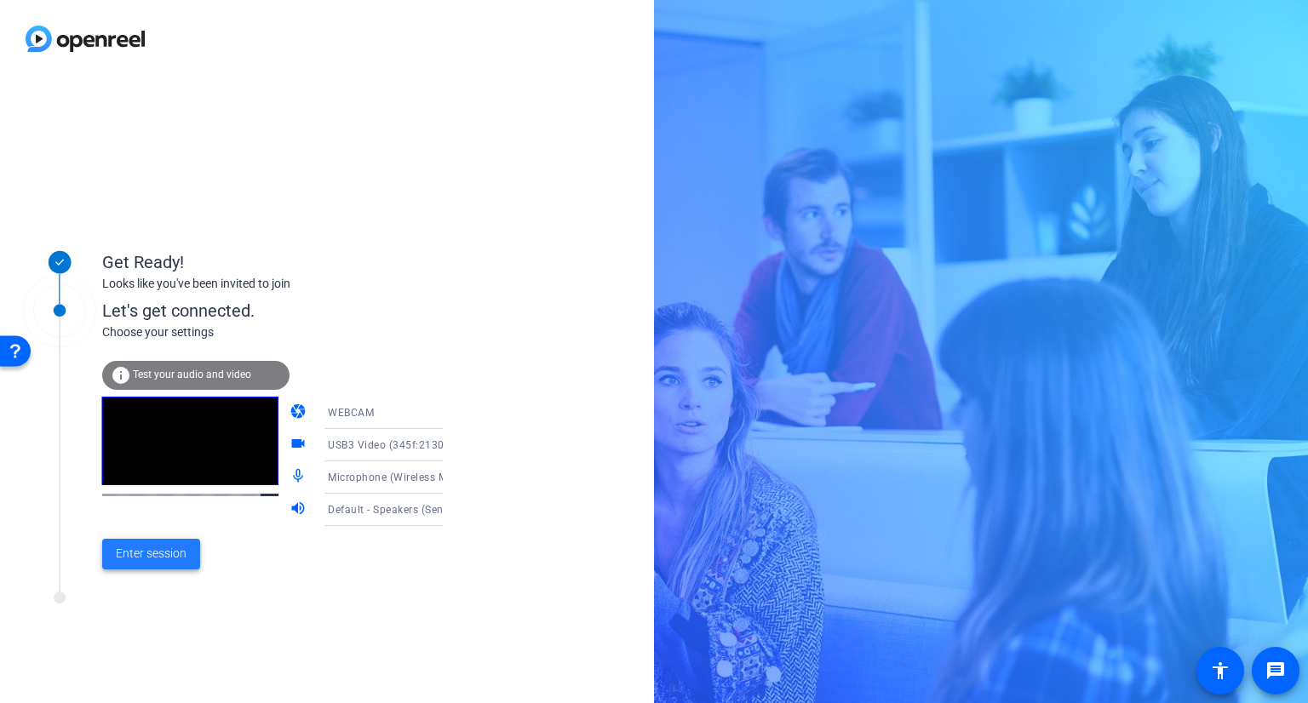
click at [133, 542] on span at bounding box center [151, 554] width 98 height 41
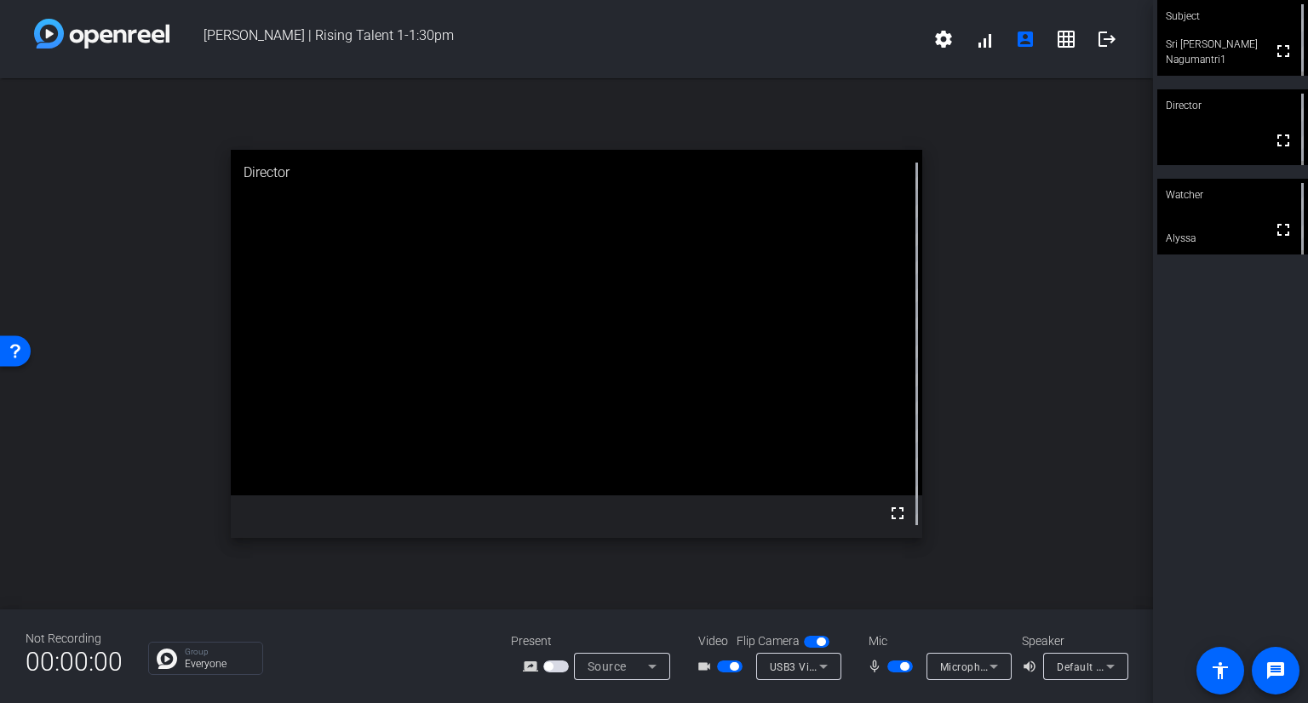
click at [1249, 35] on video at bounding box center [1232, 38] width 151 height 76
click at [1249, 35] on video at bounding box center [1232, 38] width 149 height 75
click at [1245, 41] on video at bounding box center [1232, 38] width 151 height 76
